Goal: Find specific page/section: Find specific page/section

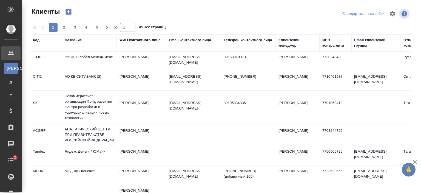
select select "RU"
click at [150, 40] on div "ФИО контактного лица" at bounding box center [139, 39] width 41 height 5
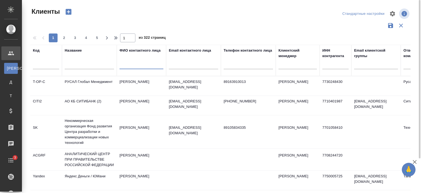
click at [149, 65] on input "text" at bounding box center [141, 65] width 44 height 7
type input "ступникова елена"
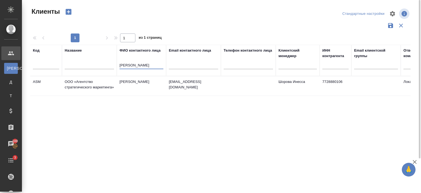
click at [124, 88] on td "[PERSON_NAME]" at bounding box center [141, 85] width 49 height 19
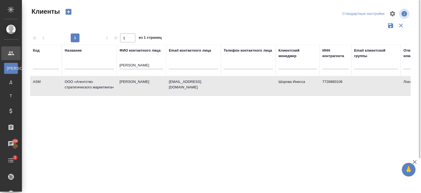
click at [124, 88] on td "[PERSON_NAME]" at bounding box center [141, 85] width 49 height 19
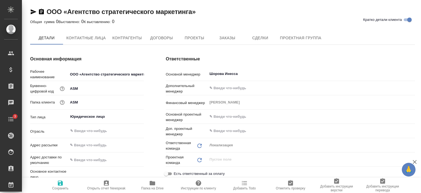
type textarea "x"
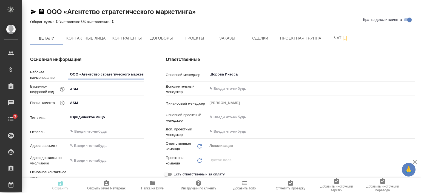
type textarea "x"
click at [31, 11] on icon "button" at bounding box center [34, 11] width 6 height 5
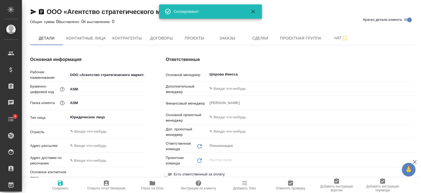
type input "[PERSON_NAME]"
type textarea "x"
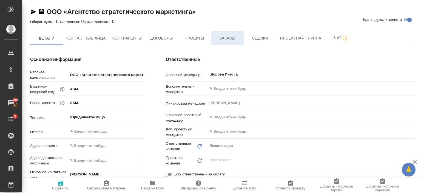
click at [225, 36] on span "Заказы" at bounding box center [227, 38] width 26 height 7
